Goal: Find contact information: Find contact information

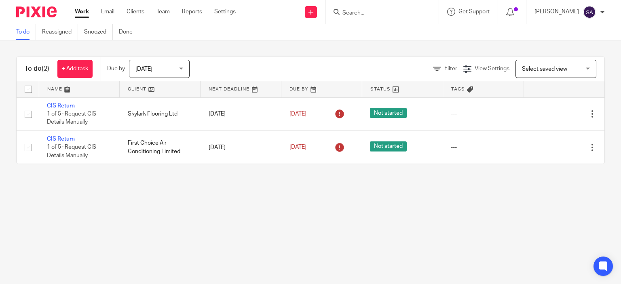
click at [357, 12] on input "Search" at bounding box center [378, 13] width 73 height 7
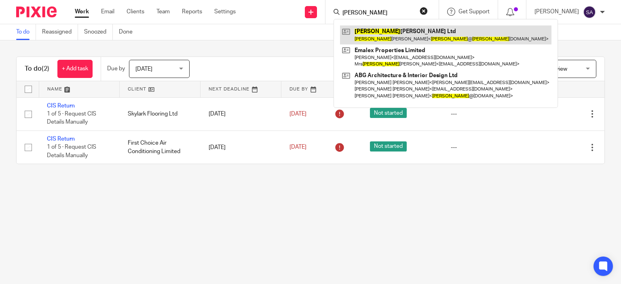
type input "[PERSON_NAME]"
click at [385, 39] on link at bounding box center [445, 34] width 211 height 19
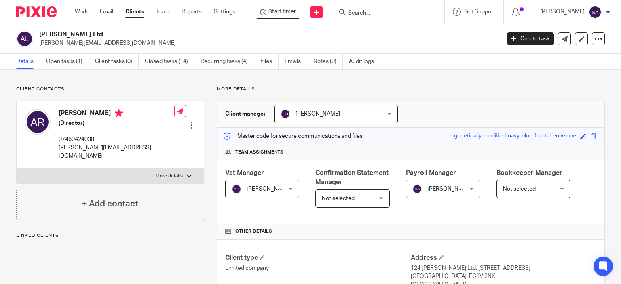
scroll to position [121, 0]
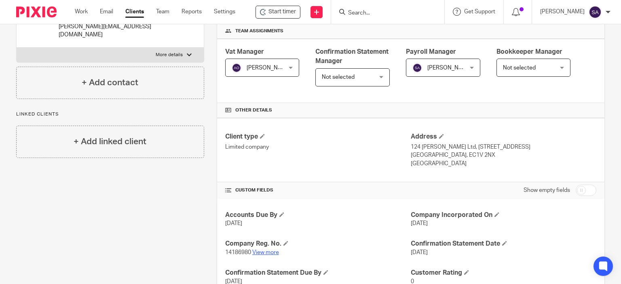
click at [262, 250] on link "View more" at bounding box center [265, 253] width 27 height 6
click at [359, 11] on input "Search" at bounding box center [383, 13] width 73 height 7
type input "NI growth"
click at [372, 27] on link at bounding box center [396, 31] width 100 height 12
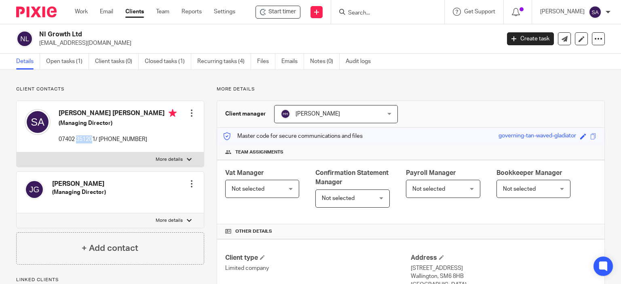
drag, startPoint x: 94, startPoint y: 139, endPoint x: 78, endPoint y: 142, distance: 16.1
click at [76, 142] on p "07402 351201/ [PHONE_NUMBER]" at bounding box center [118, 139] width 118 height 8
drag, startPoint x: 95, startPoint y: 139, endPoint x: 59, endPoint y: 139, distance: 36.4
click at [59, 139] on p "07402 351201/ +49 176 3014 7308" at bounding box center [118, 139] width 118 height 8
copy p "07402 351201"
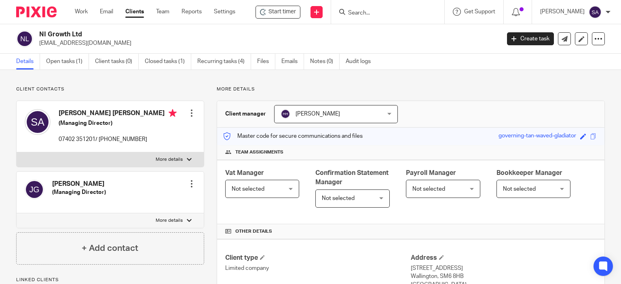
click at [354, 8] on form at bounding box center [390, 12] width 86 height 10
click at [352, 13] on input "Search" at bounding box center [383, 13] width 73 height 7
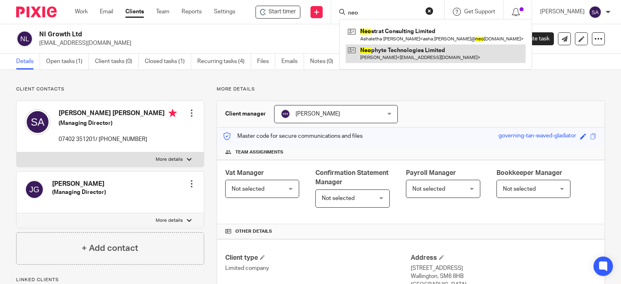
type input "neo"
click at [407, 55] on link at bounding box center [436, 53] width 180 height 19
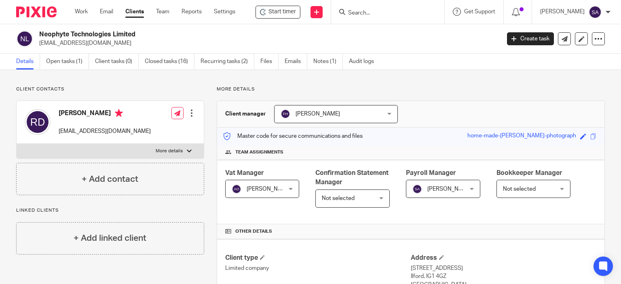
drag, startPoint x: 110, startPoint y: 44, endPoint x: 39, endPoint y: 45, distance: 71.2
click at [39, 45] on p "rajeshdangeti@gmail.com" at bounding box center [267, 43] width 456 height 8
copy p "rajeshdangeti@gmail.com"
